Goal: Task Accomplishment & Management: Manage account settings

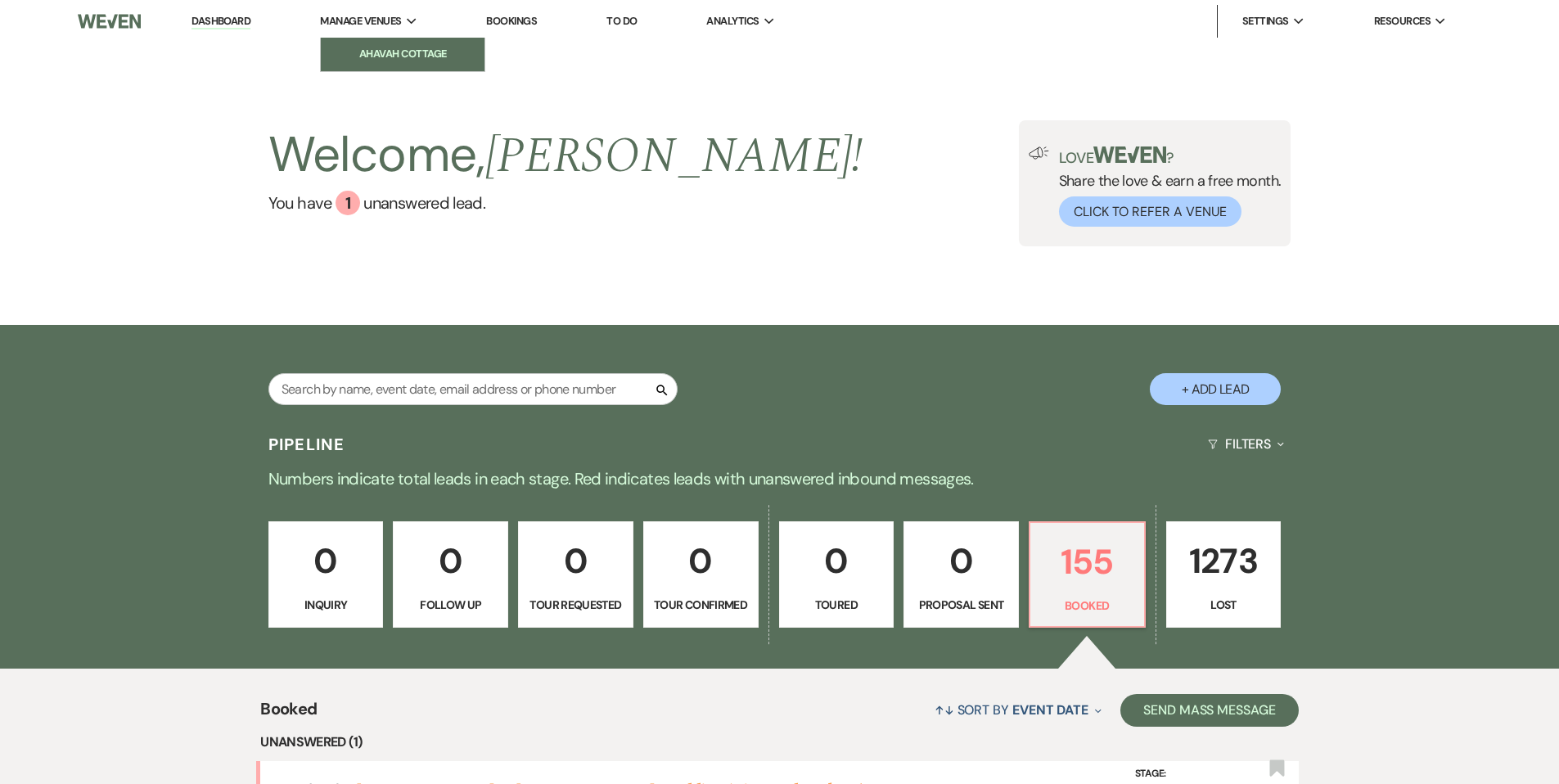
click at [373, 47] on li "Ahavah Cottage" at bounding box center [402, 53] width 147 height 17
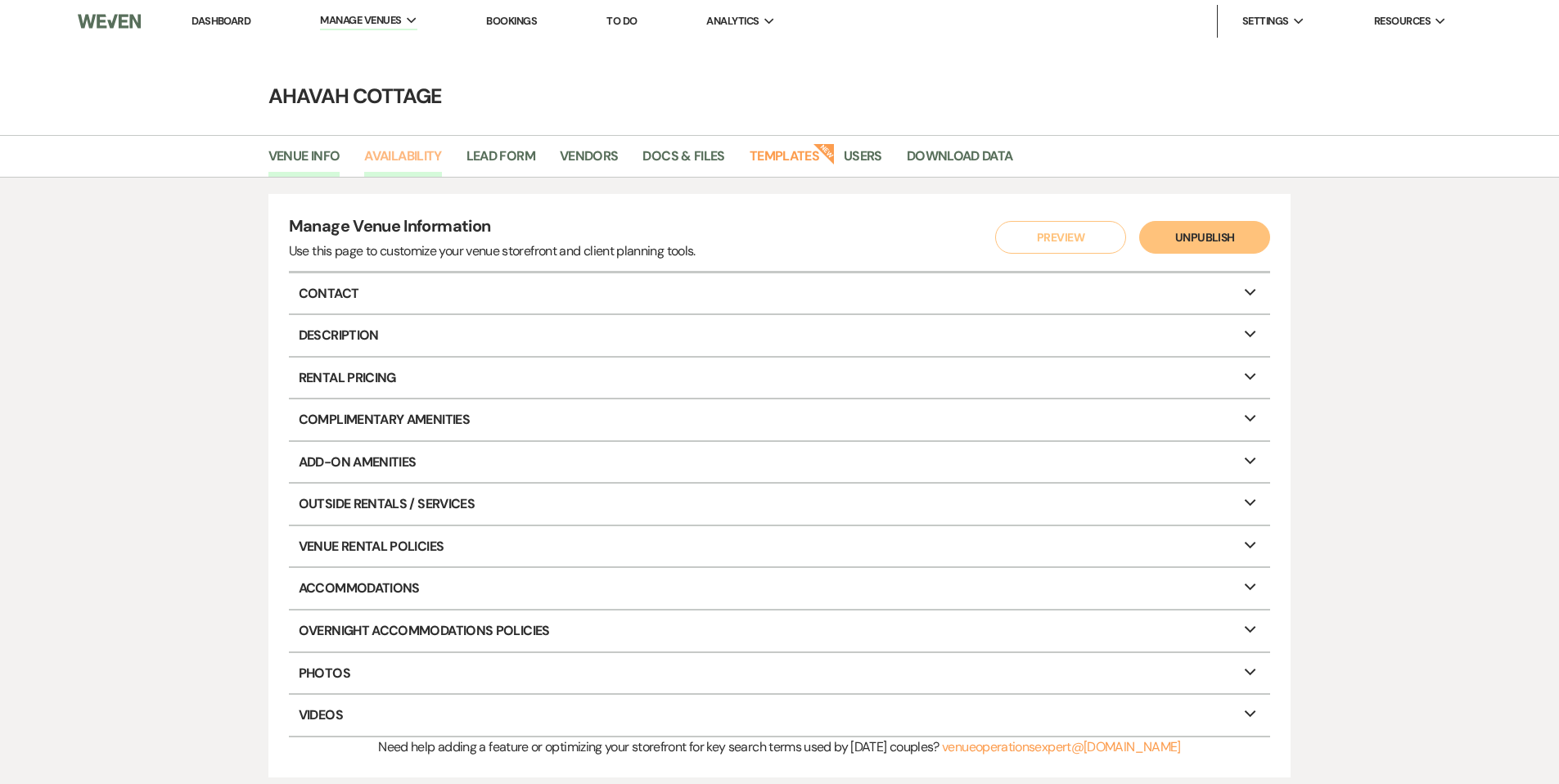
click at [409, 153] on link "Availability" at bounding box center [403, 162] width 77 height 31
select select "3"
select select "2026"
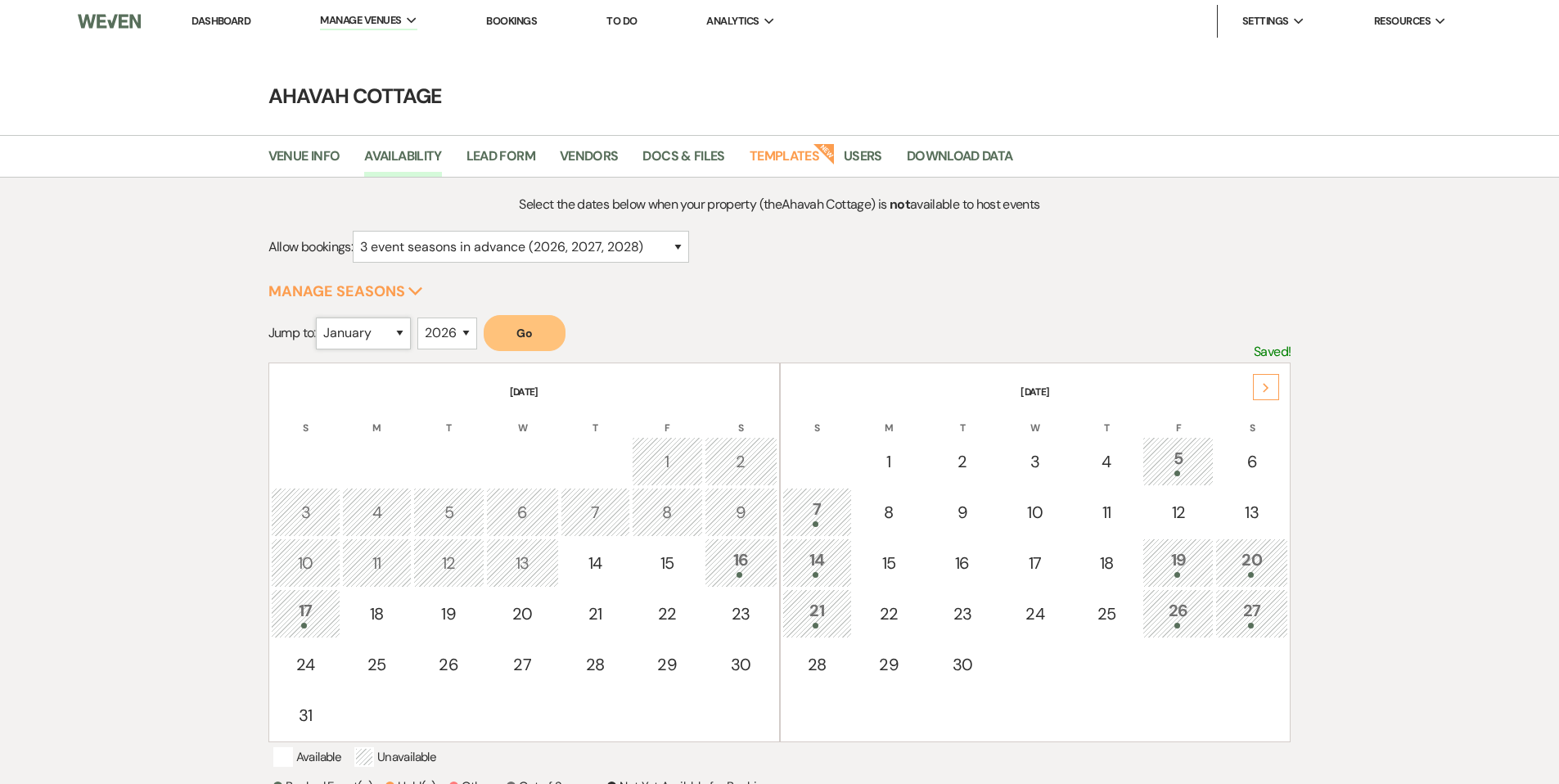
click at [407, 327] on select "January February March April May June July August September October November De…" at bounding box center [363, 333] width 95 height 32
select select "5"
click at [527, 336] on button "Go" at bounding box center [525, 332] width 82 height 36
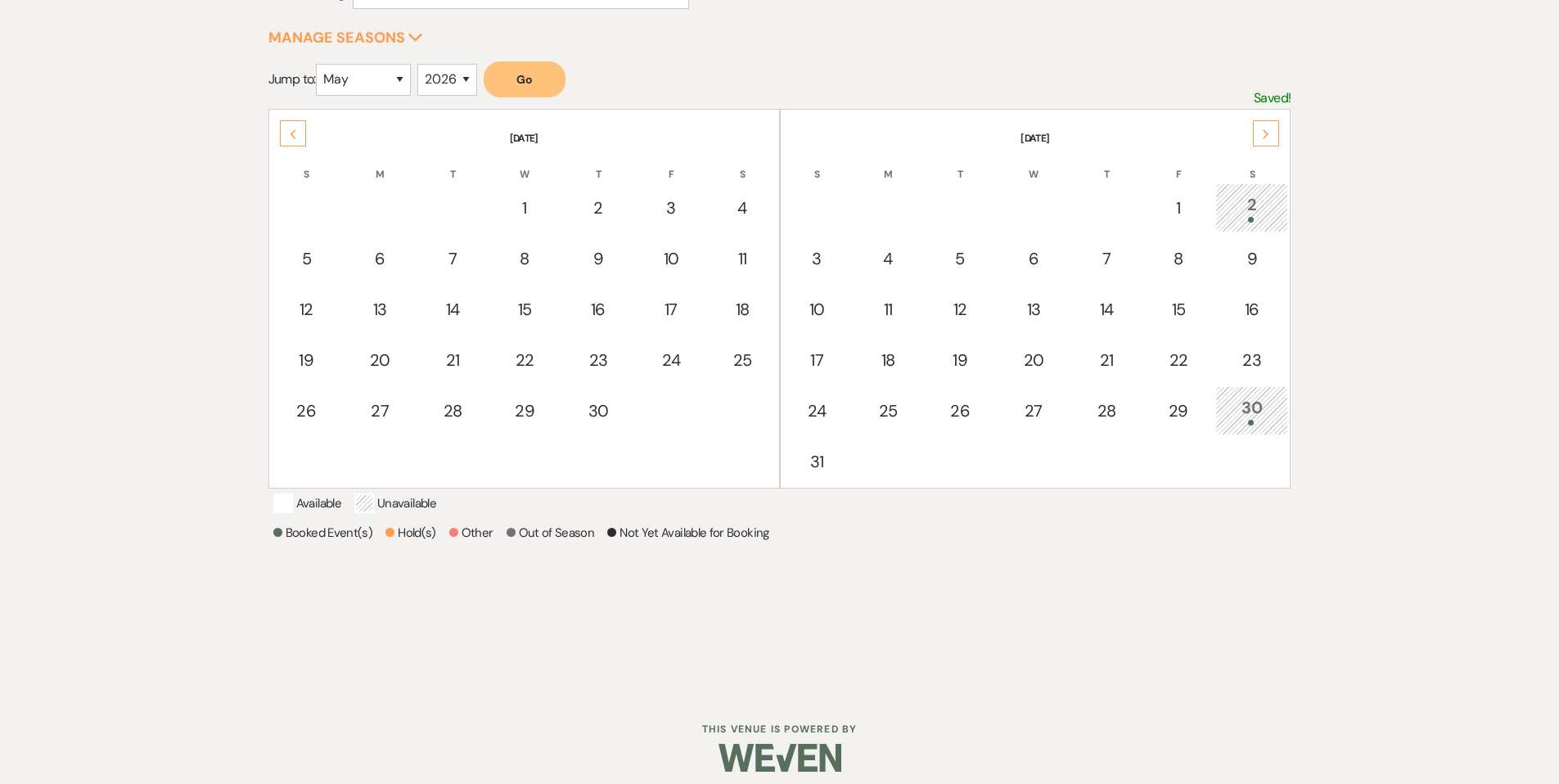
scroll to position [242, 0]
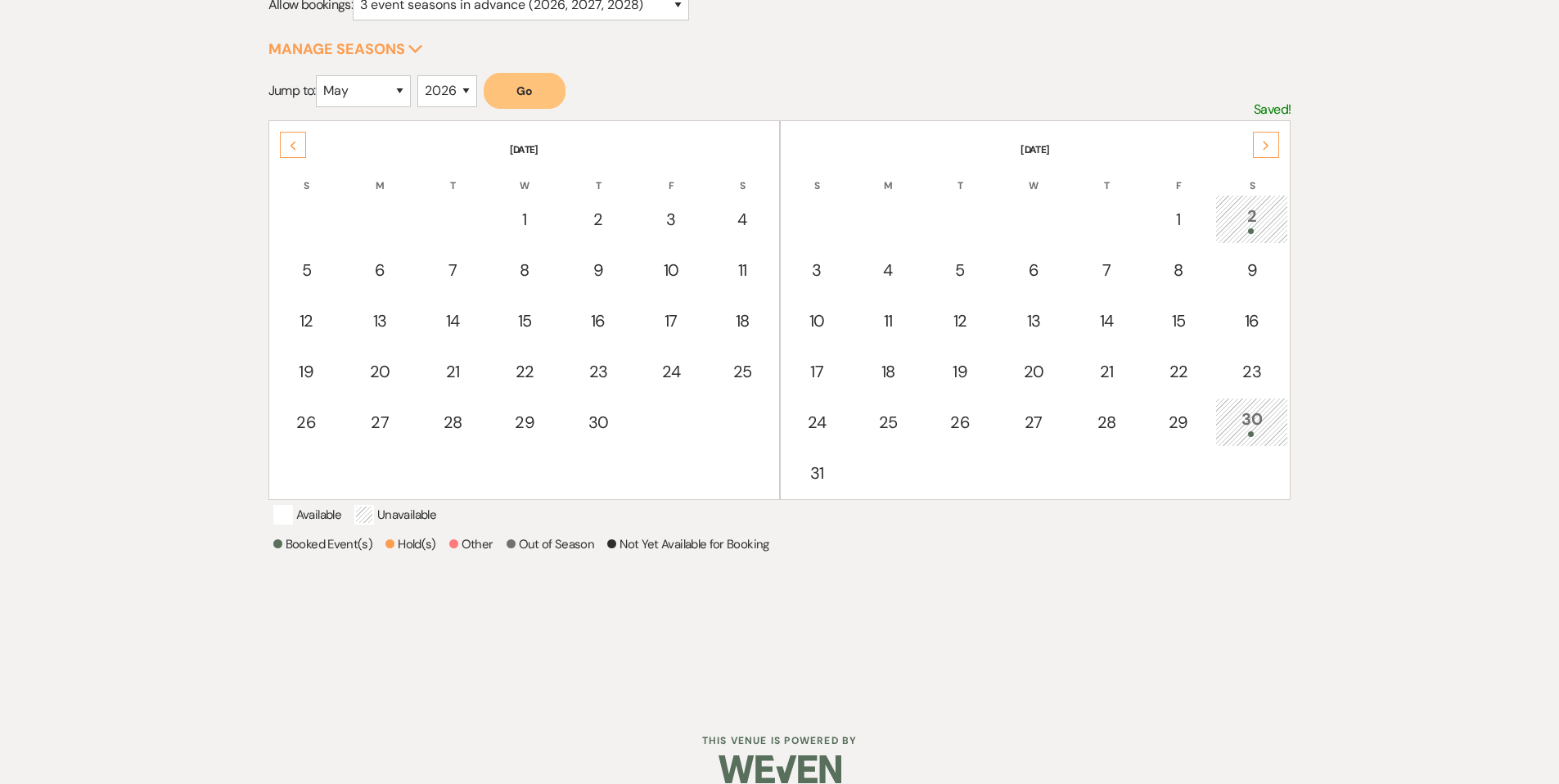
click at [1238, 416] on div "30" at bounding box center [1251, 421] width 55 height 31
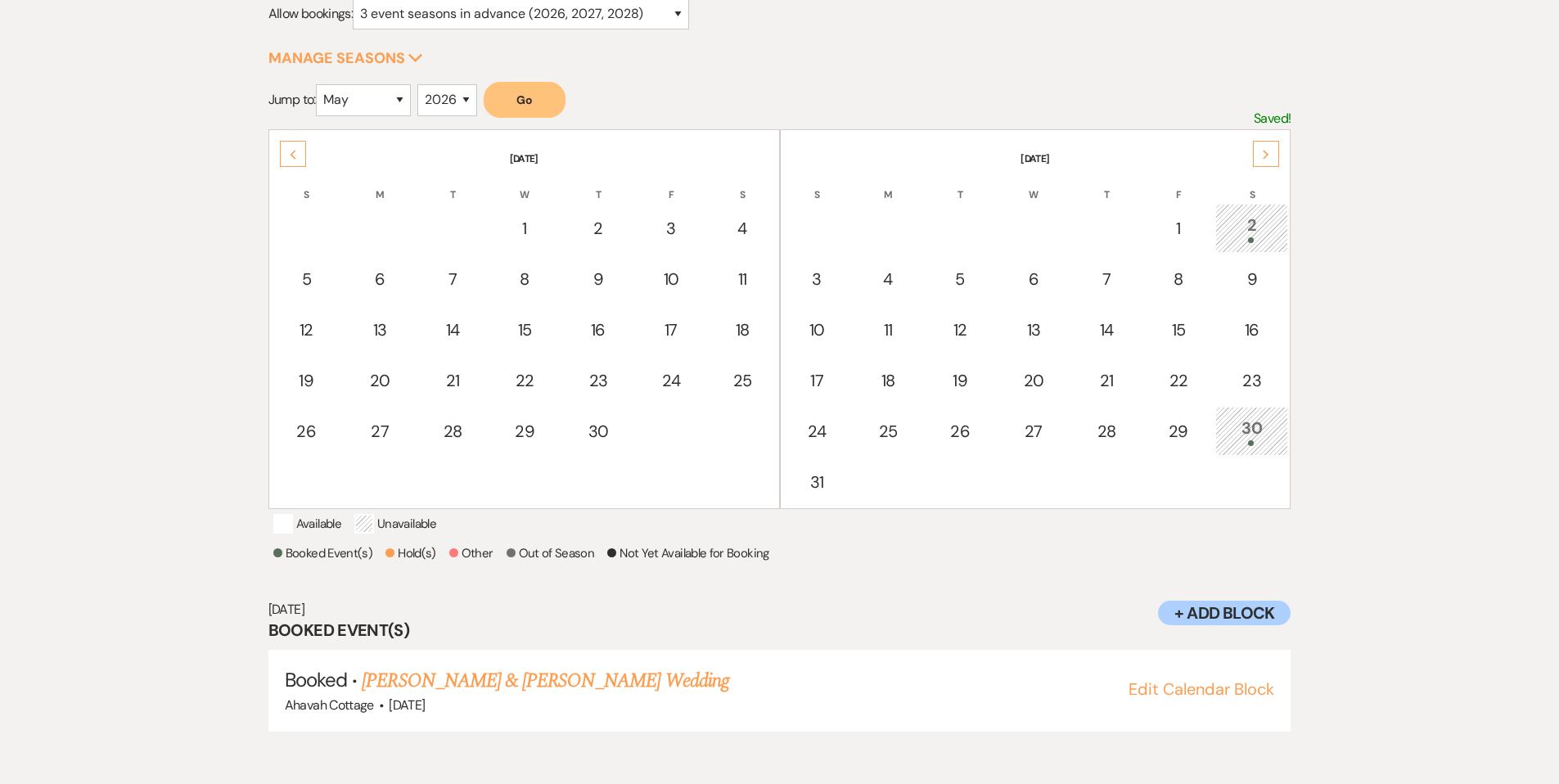
click at [1236, 224] on div "2" at bounding box center [1251, 227] width 55 height 31
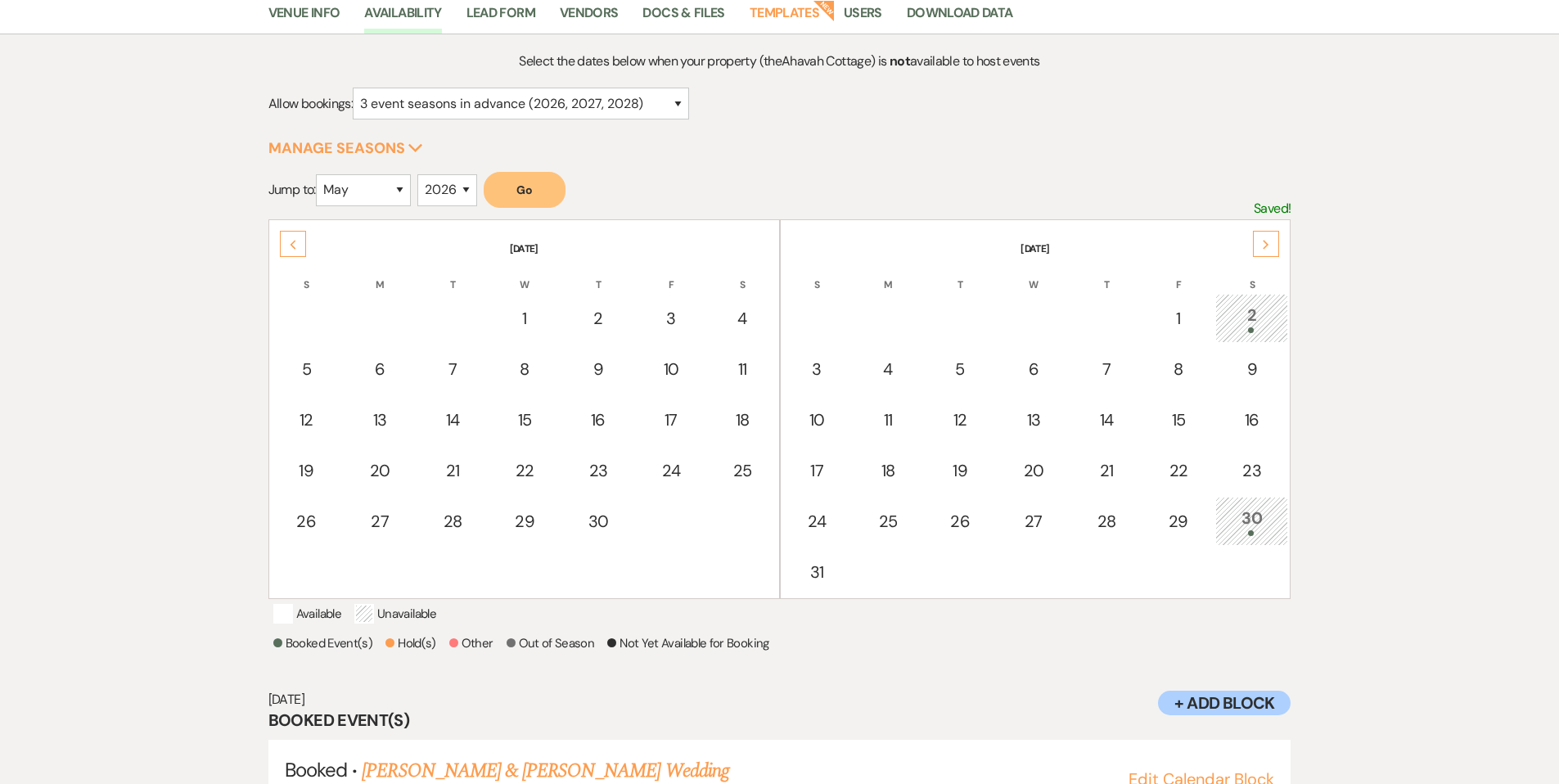
scroll to position [0, 0]
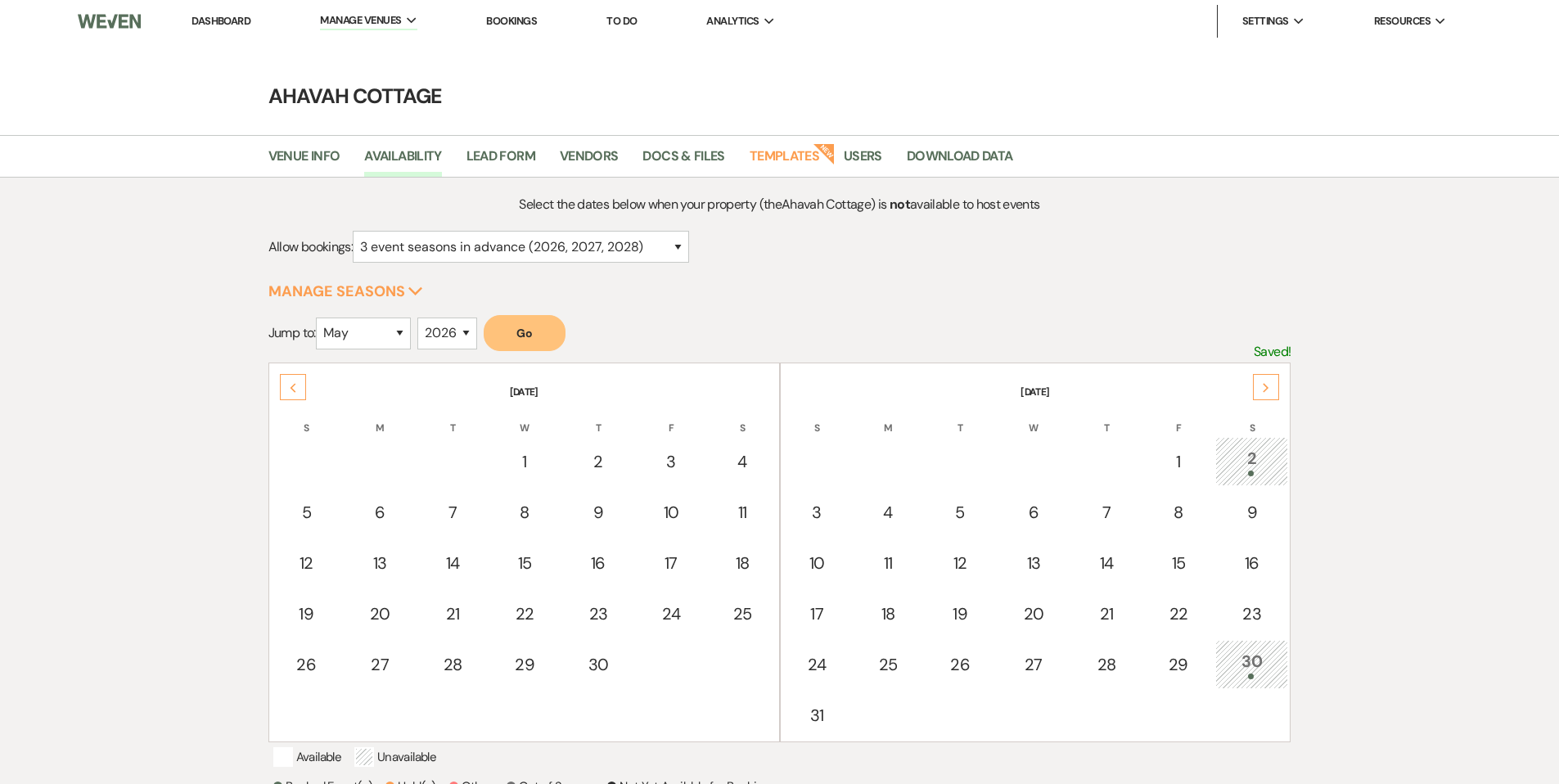
click at [212, 20] on link "Dashboard" at bounding box center [220, 21] width 59 height 14
